Goal: Task Accomplishment & Management: Manage account settings

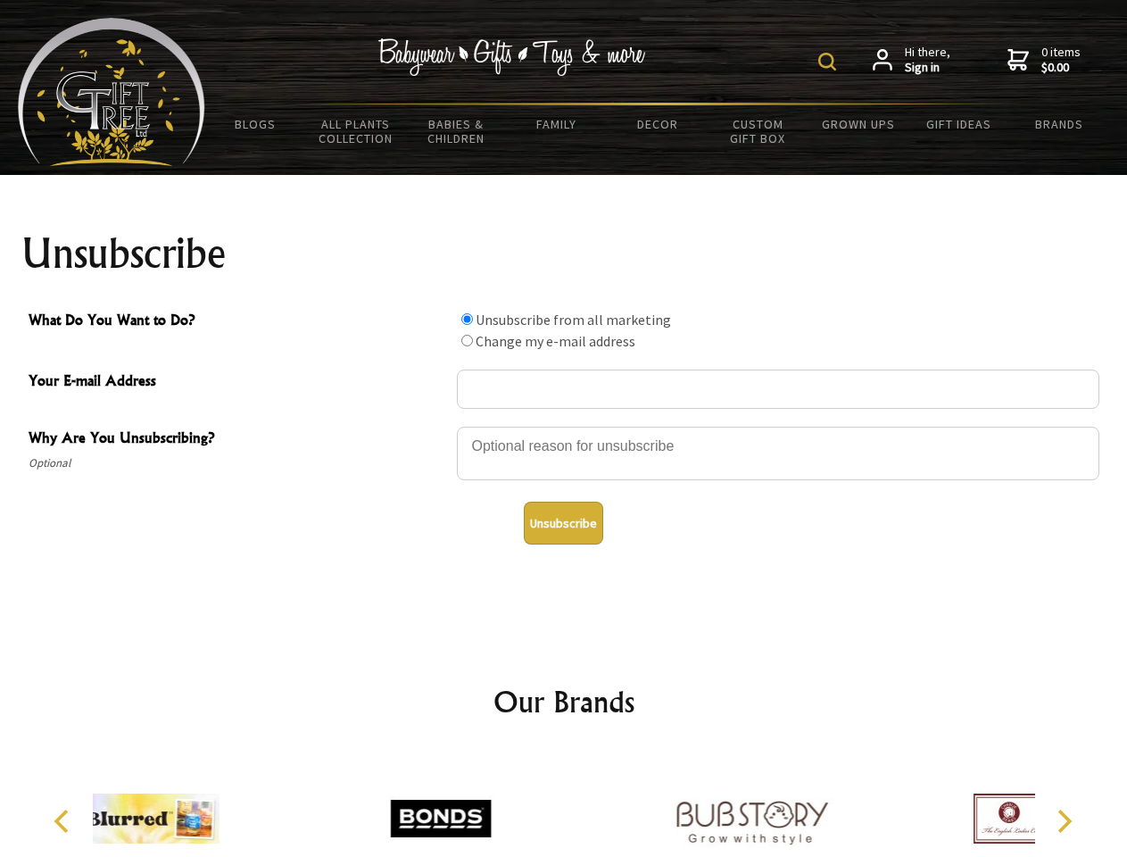
click at [830, 62] on img at bounding box center [827, 62] width 18 height 18
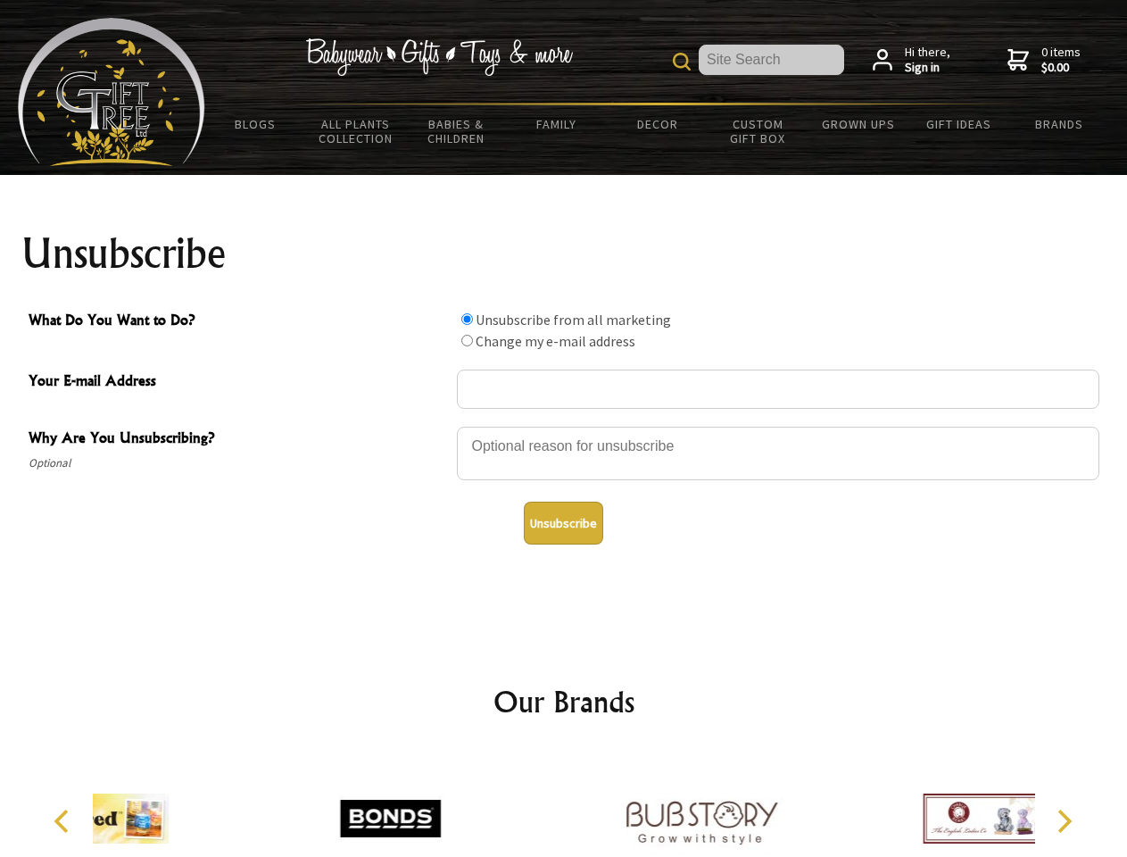
click at [564, 426] on div at bounding box center [778, 456] width 642 height 62
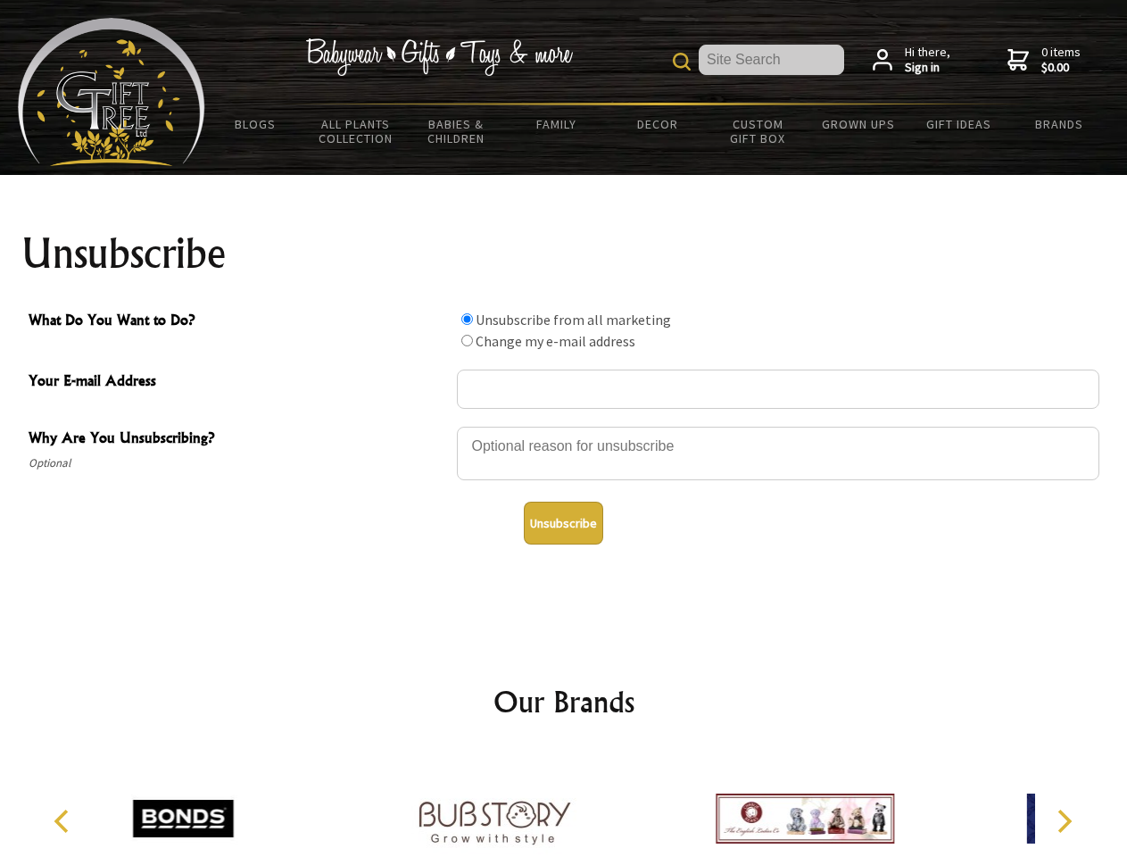
click at [467, 319] on input "What Do You Want to Do?" at bounding box center [467, 319] width 12 height 12
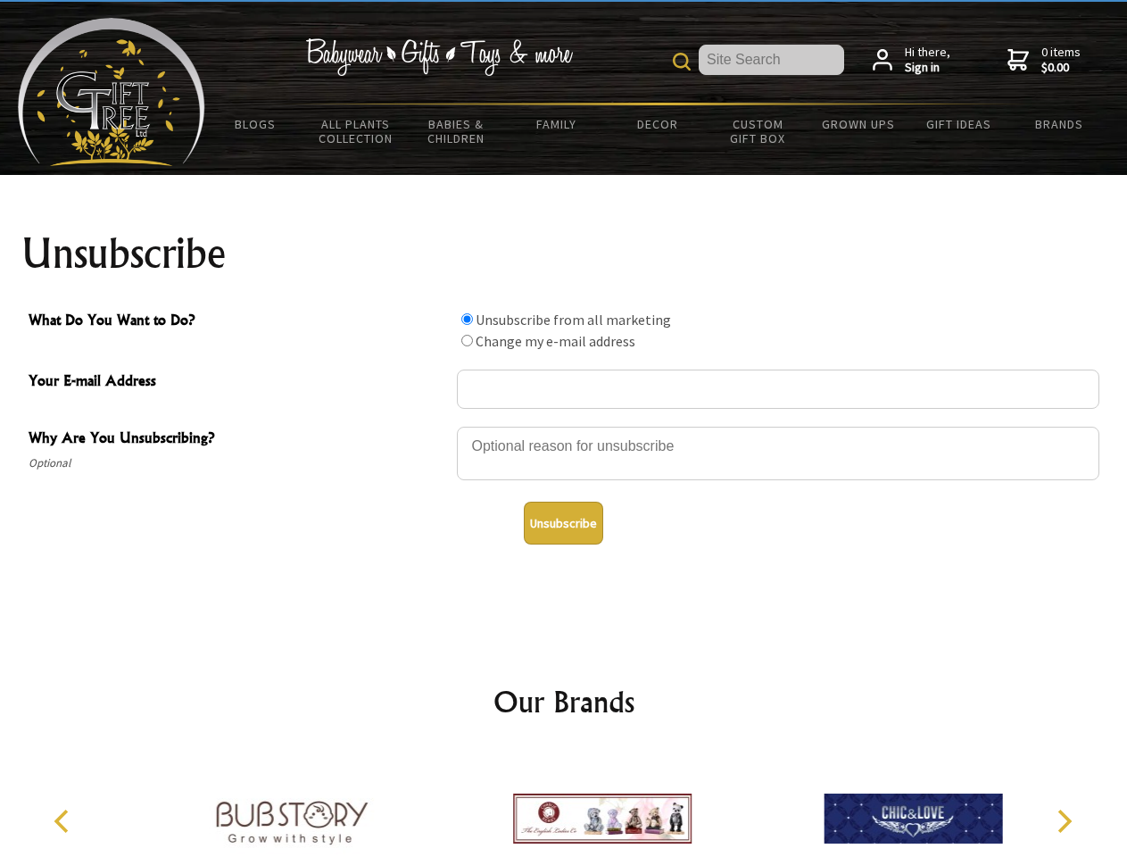
click at [467, 340] on input "What Do You Want to Do?" at bounding box center [467, 341] width 12 height 12
radio input "true"
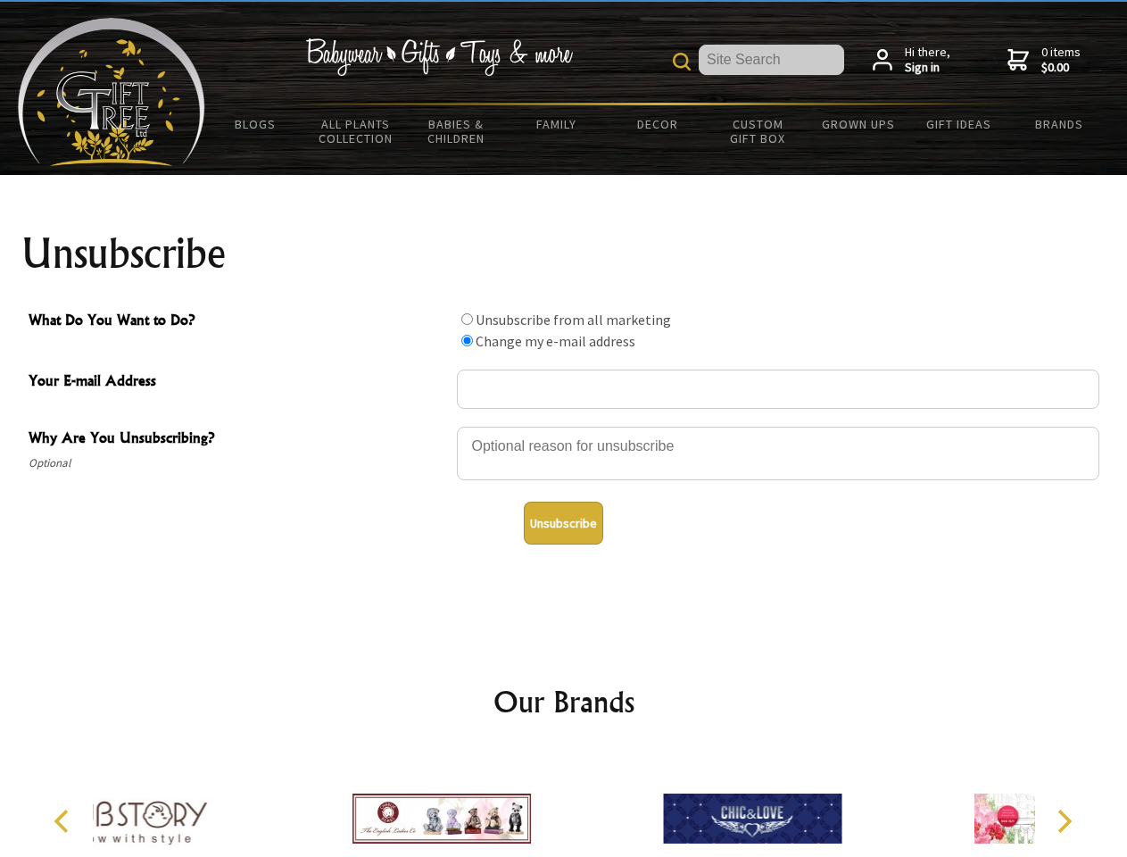
click at [563, 523] on button "Unsubscribe" at bounding box center [563, 522] width 79 height 43
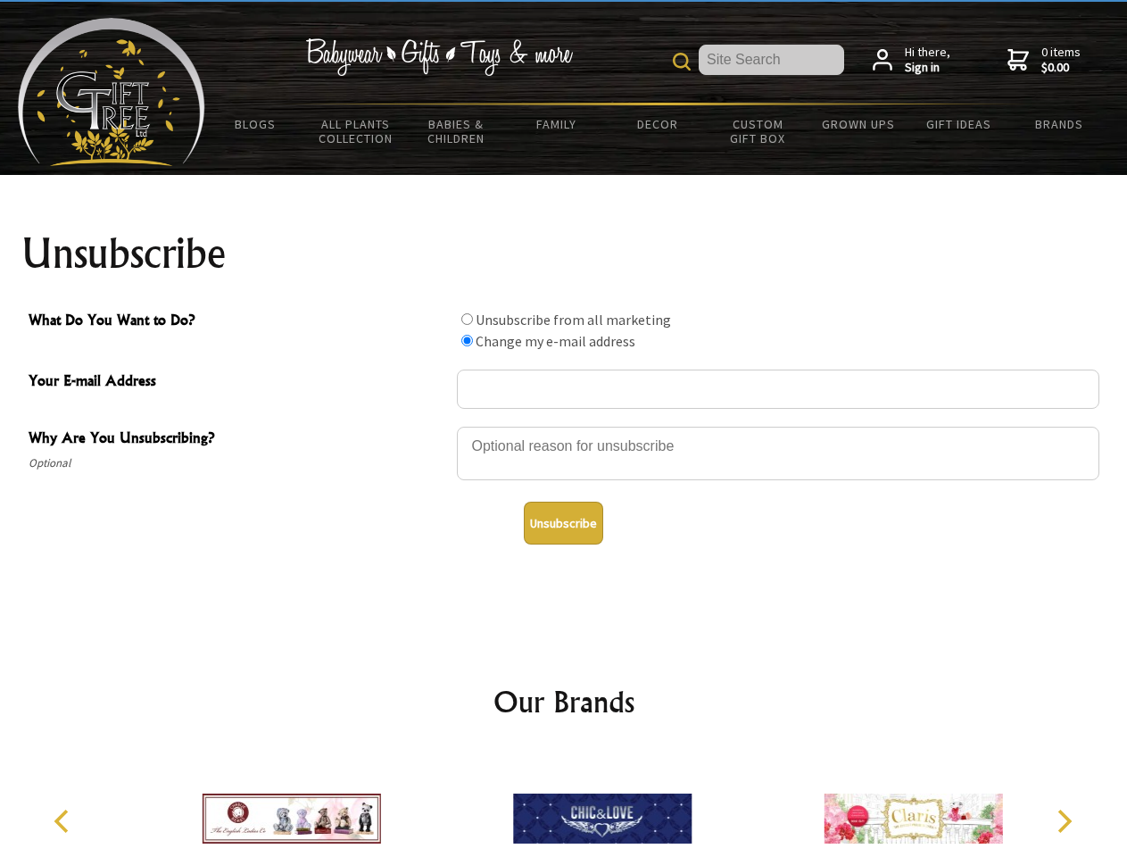
click at [564, 804] on img at bounding box center [602, 818] width 178 height 134
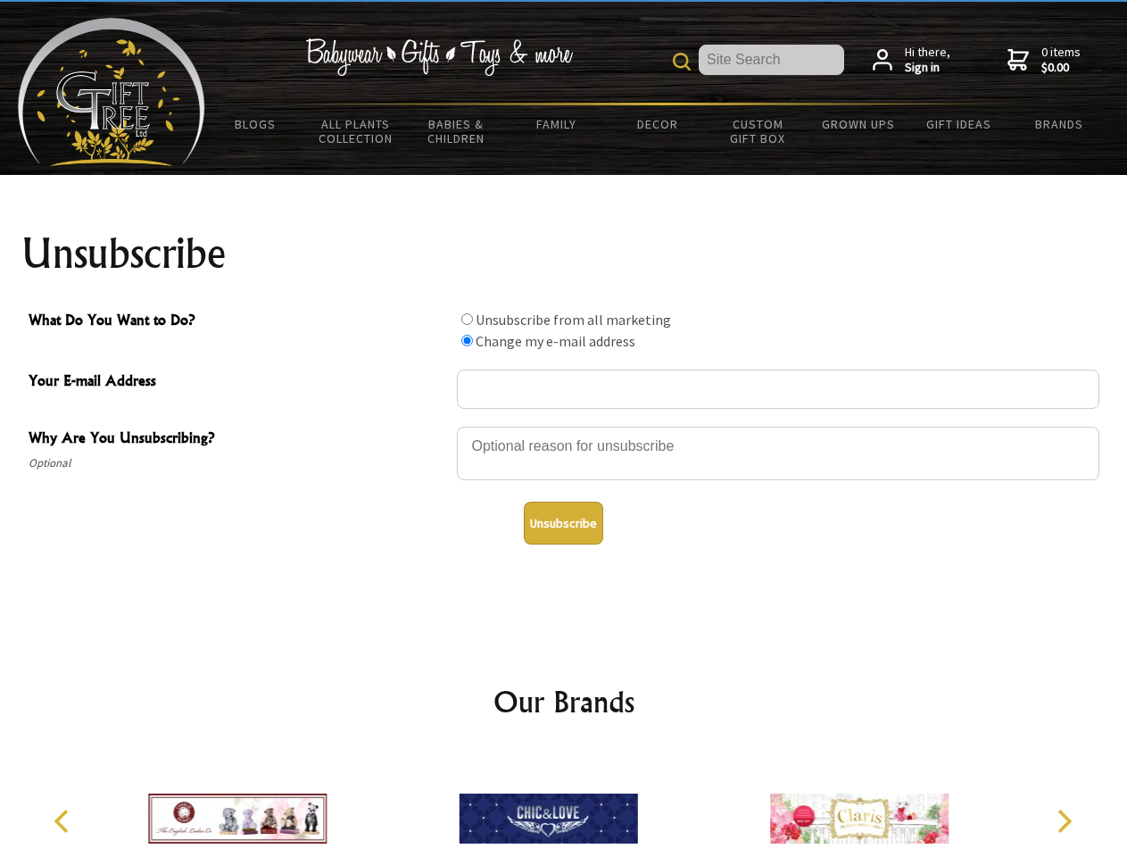
click at [64, 821] on icon "Previous" at bounding box center [63, 820] width 23 height 23
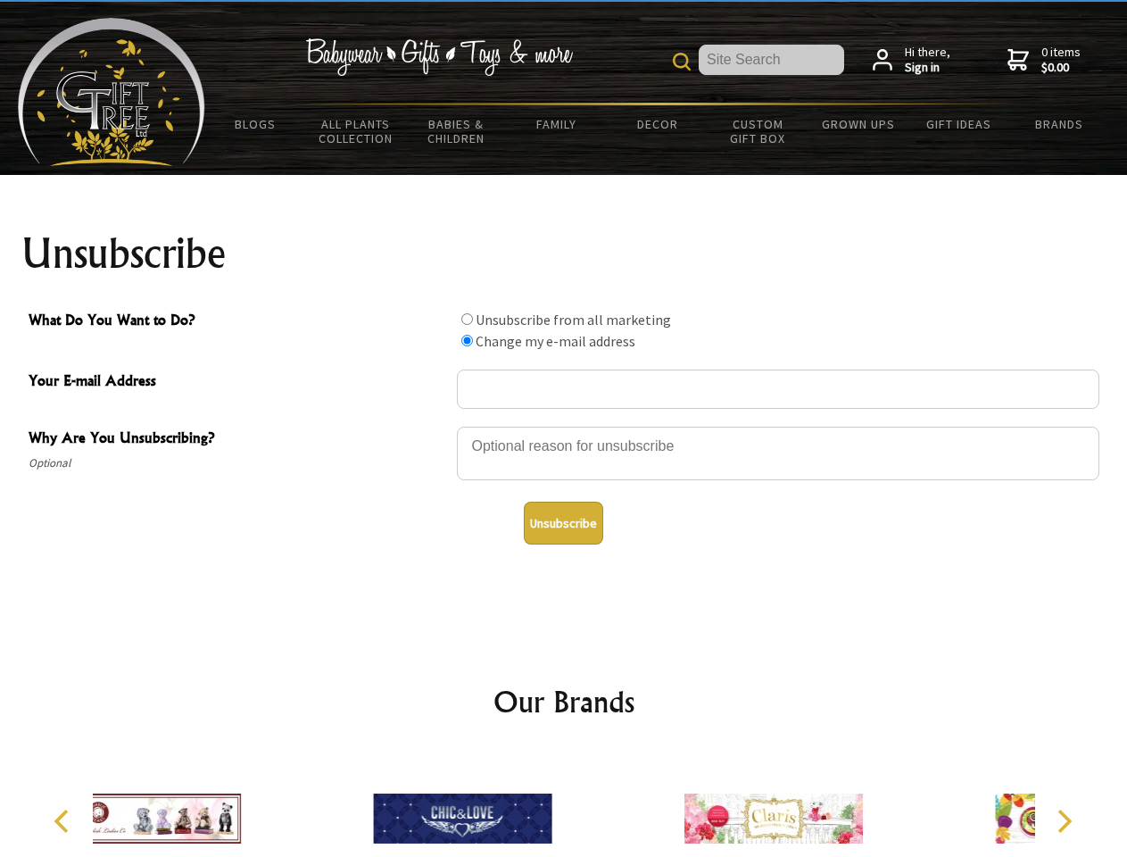
click at [1063, 821] on icon "Next" at bounding box center [1062, 820] width 23 height 23
